Goal: Task Accomplishment & Management: Manage account settings

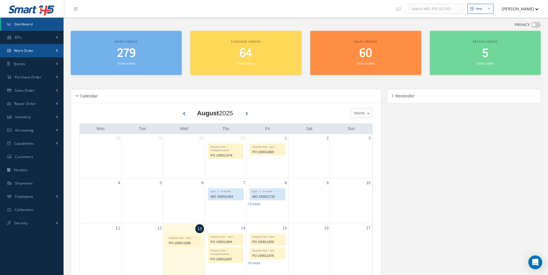
click at [46, 52] on link "Work Order" at bounding box center [32, 50] width 64 height 13
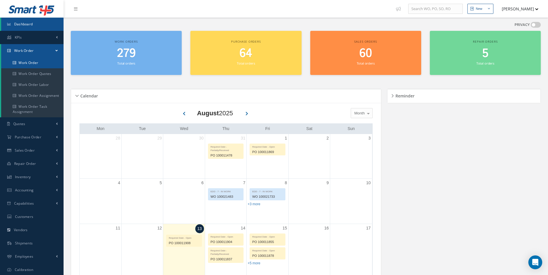
click at [39, 60] on link "Work Order" at bounding box center [32, 62] width 62 height 11
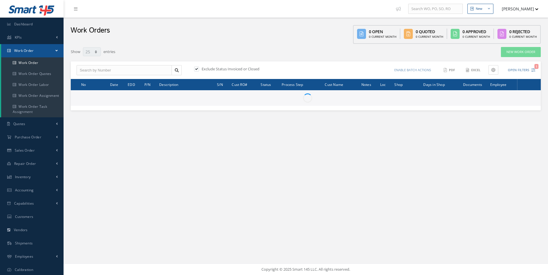
select select "25"
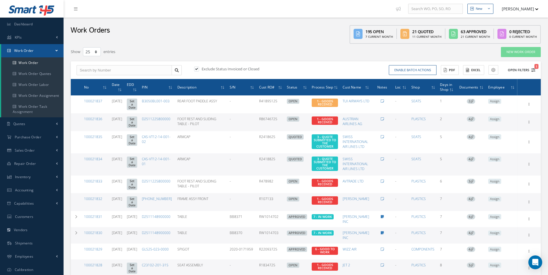
click at [534, 70] on icon "1" at bounding box center [533, 70] width 4 height 4
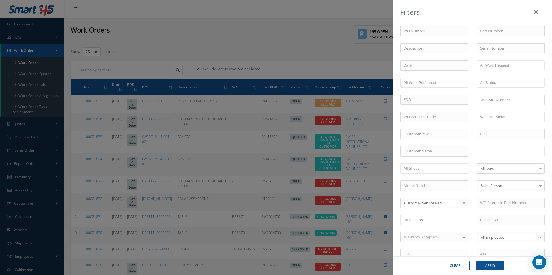
click at [504, 152] on input "text" at bounding box center [498, 151] width 37 height 7
click at [491, 262] on button "Apply" at bounding box center [490, 266] width 28 height 9
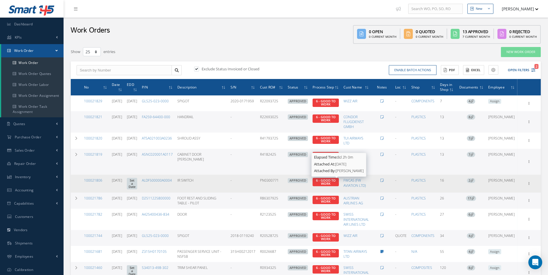
click at [336, 183] on span "6 - GOOD TO WORK" at bounding box center [326, 182] width 20 height 8
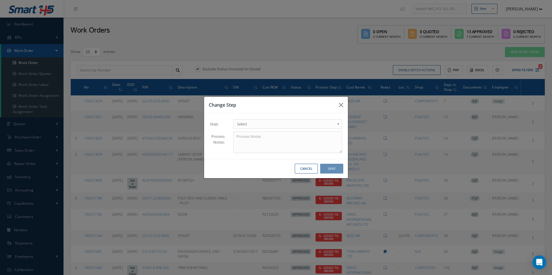
click at [245, 189] on div "Change Step Step: 1 - GOODS RECEIVED 1.1- AWAITING CONTRACT REVIEW 2 - ESTIMATE…" at bounding box center [276, 137] width 552 height 275
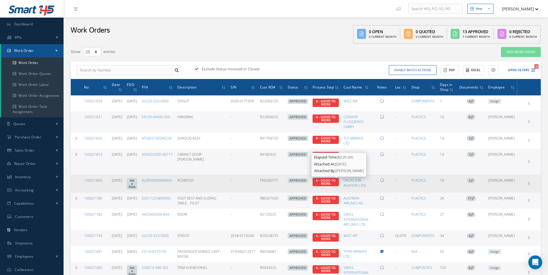
click at [332, 180] on span "6 - GOOD TO WORK" at bounding box center [326, 182] width 20 height 8
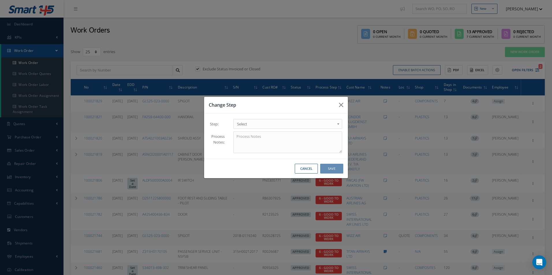
click at [339, 124] on b at bounding box center [339, 125] width 5 height 9
click at [331, 166] on button "Save" at bounding box center [331, 169] width 23 height 10
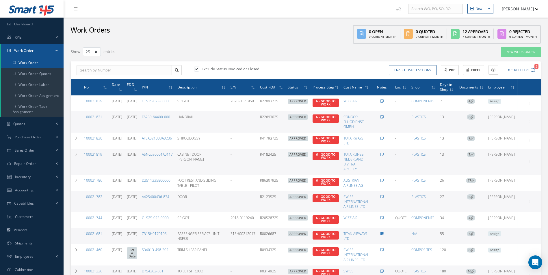
click at [21, 64] on link "Work Order" at bounding box center [32, 62] width 62 height 11
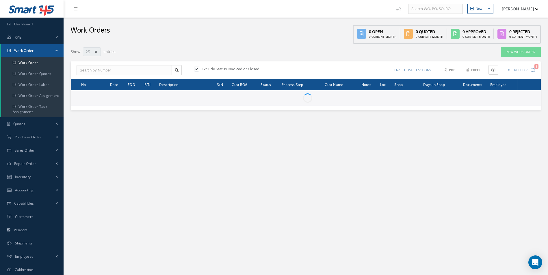
select select "25"
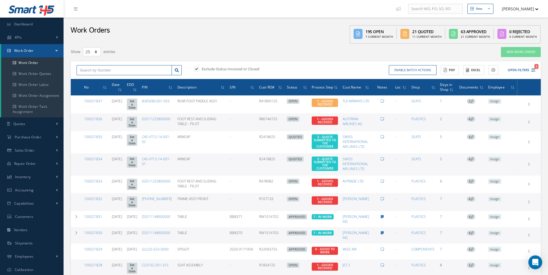
click at [90, 71] on input "text" at bounding box center [124, 70] width 95 height 10
click at [94, 80] on span "100021736" at bounding box center [88, 81] width 17 height 4
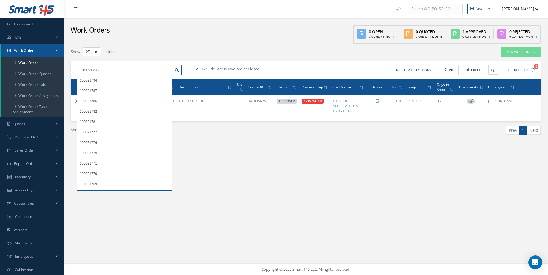
drag, startPoint x: 96, startPoint y: 70, endPoint x: 101, endPoint y: 72, distance: 4.8
click at [101, 72] on input "100021736" at bounding box center [124, 70] width 95 height 10
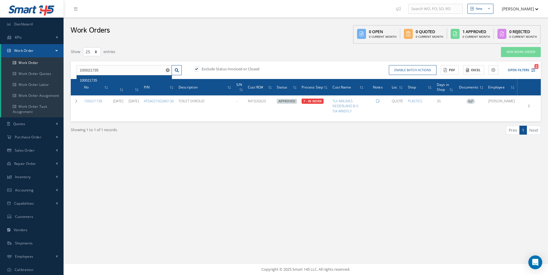
click at [97, 80] on span "100021735" at bounding box center [88, 81] width 17 height 4
drag, startPoint x: 96, startPoint y: 70, endPoint x: 100, endPoint y: 72, distance: 4.3
click at [100, 72] on input "100021735" at bounding box center [124, 70] width 95 height 10
type input "100021733"
click at [95, 81] on span "100021733" at bounding box center [88, 81] width 17 height 4
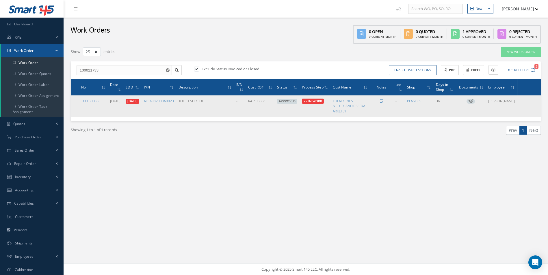
click at [90, 101] on link "100021733" at bounding box center [90, 101] width 18 height 5
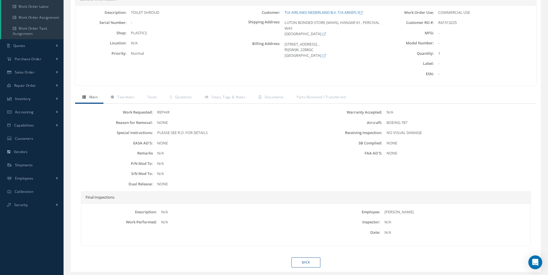
scroll to position [87, 0]
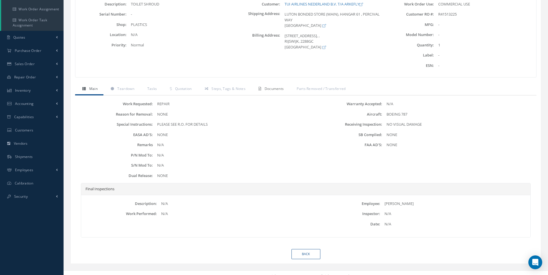
click at [275, 90] on span "Documents" at bounding box center [274, 88] width 19 height 5
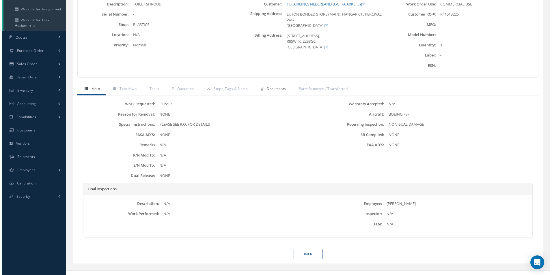
scroll to position [23, 0]
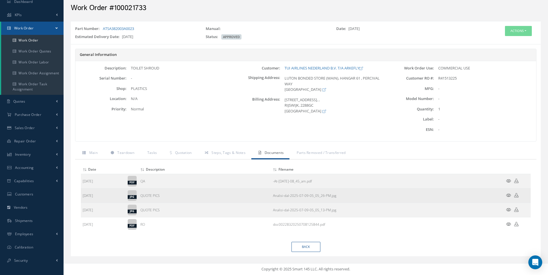
click at [509, 197] on icon at bounding box center [508, 195] width 5 height 4
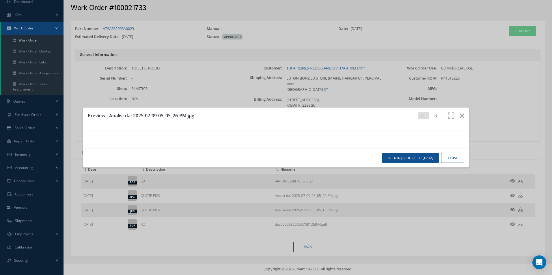
scroll to position [0, 0]
click at [460, 112] on icon "button" at bounding box center [462, 115] width 4 height 7
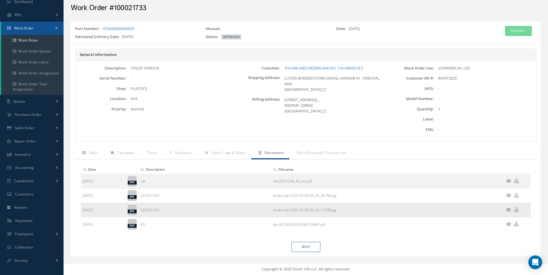
click at [509, 210] on icon at bounding box center [508, 210] width 5 height 4
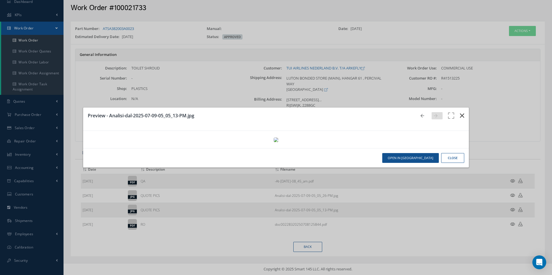
click at [460, 112] on icon "button" at bounding box center [462, 115] width 4 height 7
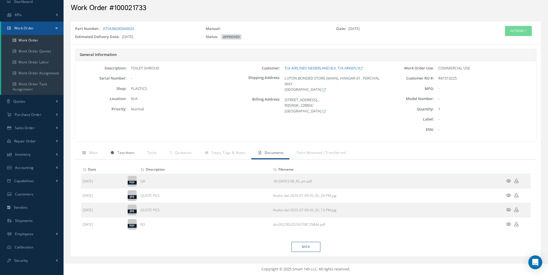
click at [133, 156] on link "Teardown" at bounding box center [121, 154] width 37 height 12
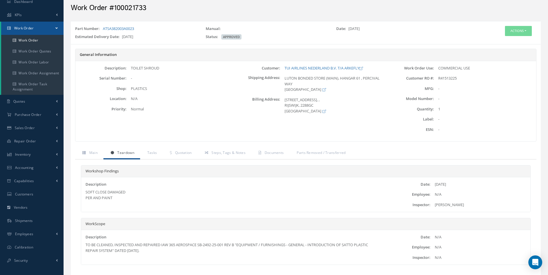
click at [192, 255] on div "Description TO BE CLEANED, INSPECTED AND REPAIRED IAW 365 AEROSPACE SB-2492-25-…" at bounding box center [230, 247] width 299 height 25
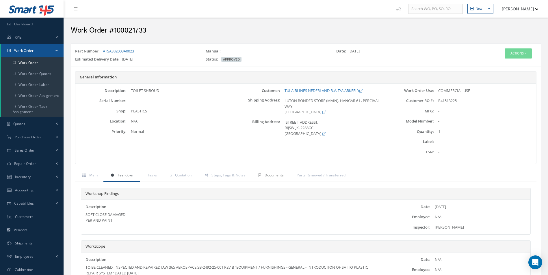
click at [273, 174] on span "Documents" at bounding box center [274, 175] width 19 height 5
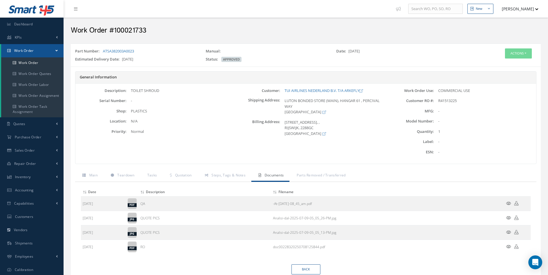
click at [507, 232] on icon at bounding box center [508, 232] width 5 height 4
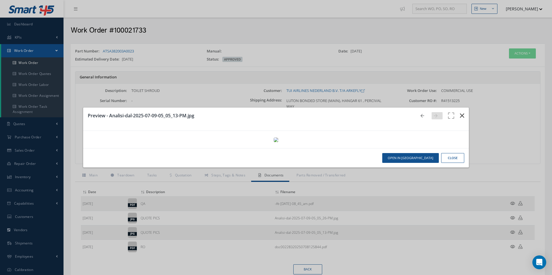
click at [460, 112] on icon "button" at bounding box center [462, 115] width 4 height 7
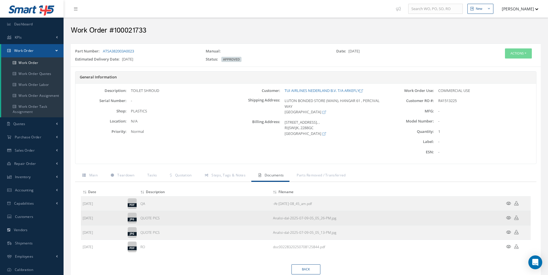
click at [507, 218] on icon at bounding box center [508, 218] width 5 height 4
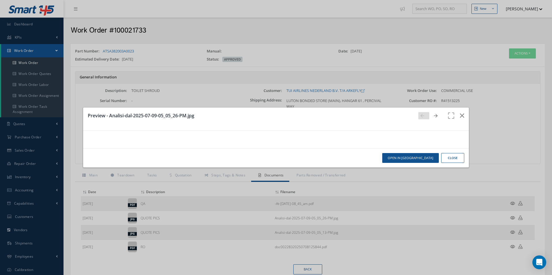
scroll to position [116, 0]
